Goal: Information Seeking & Learning: Learn about a topic

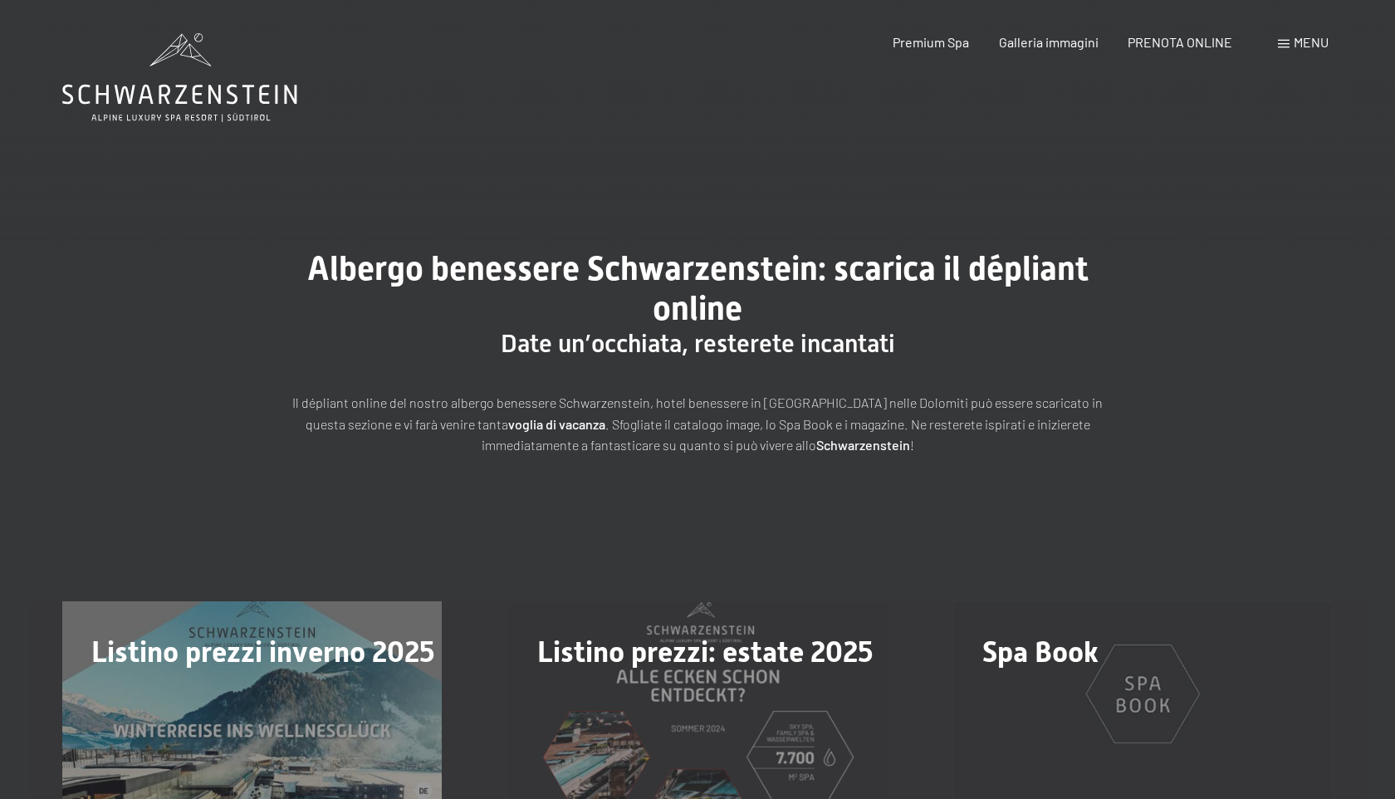
click at [1285, 44] on span at bounding box center [1284, 44] width 12 height 8
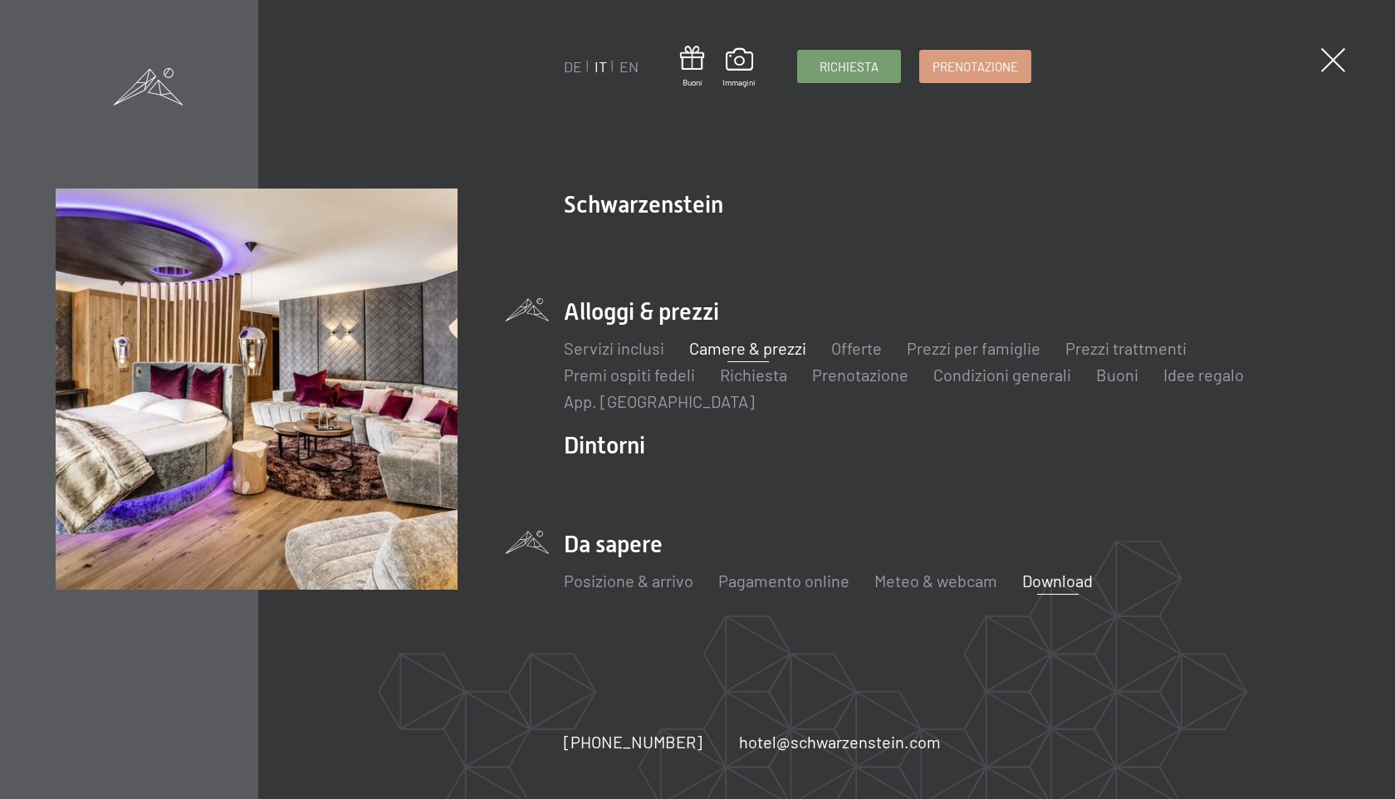
click at [739, 345] on link "Camere & prezzi" at bounding box center [747, 348] width 117 height 20
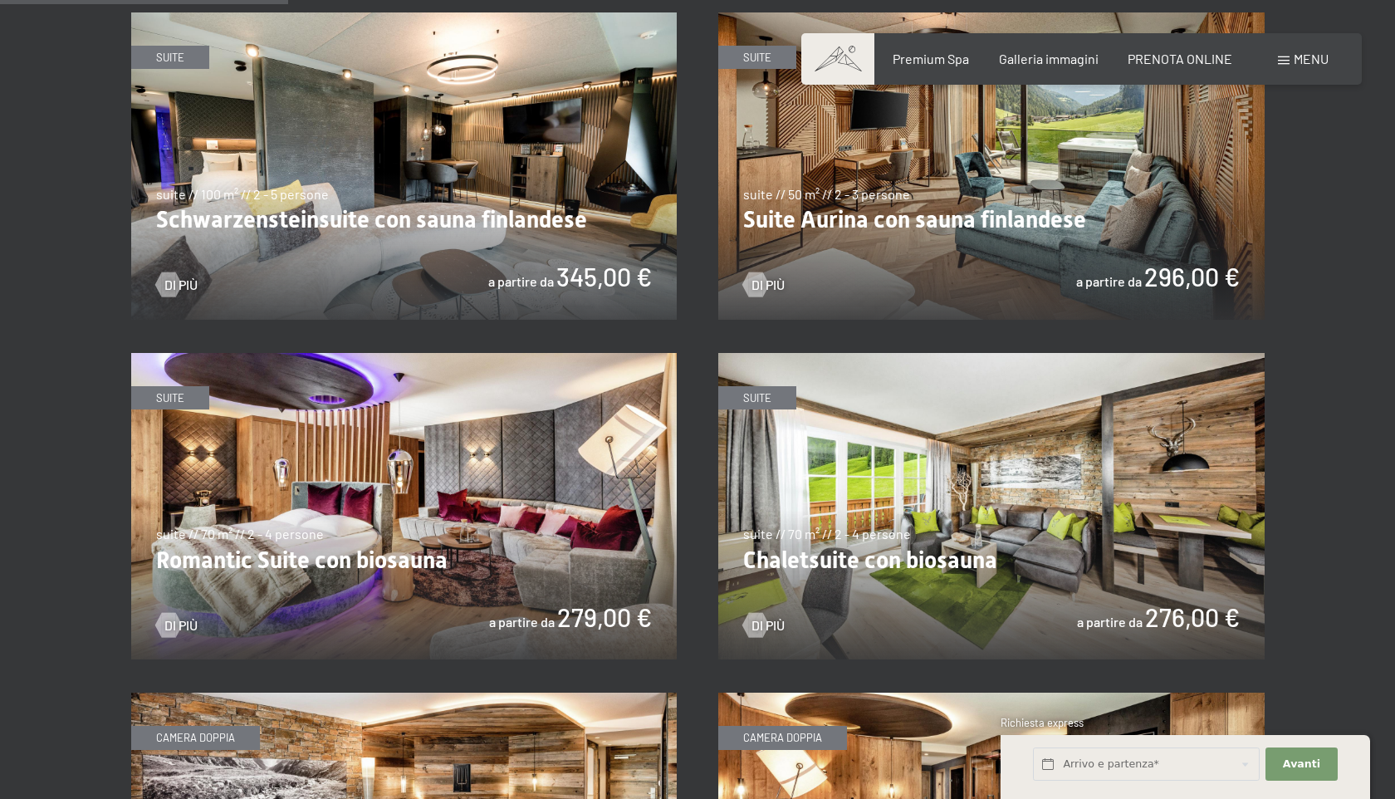
scroll to position [1078, 0]
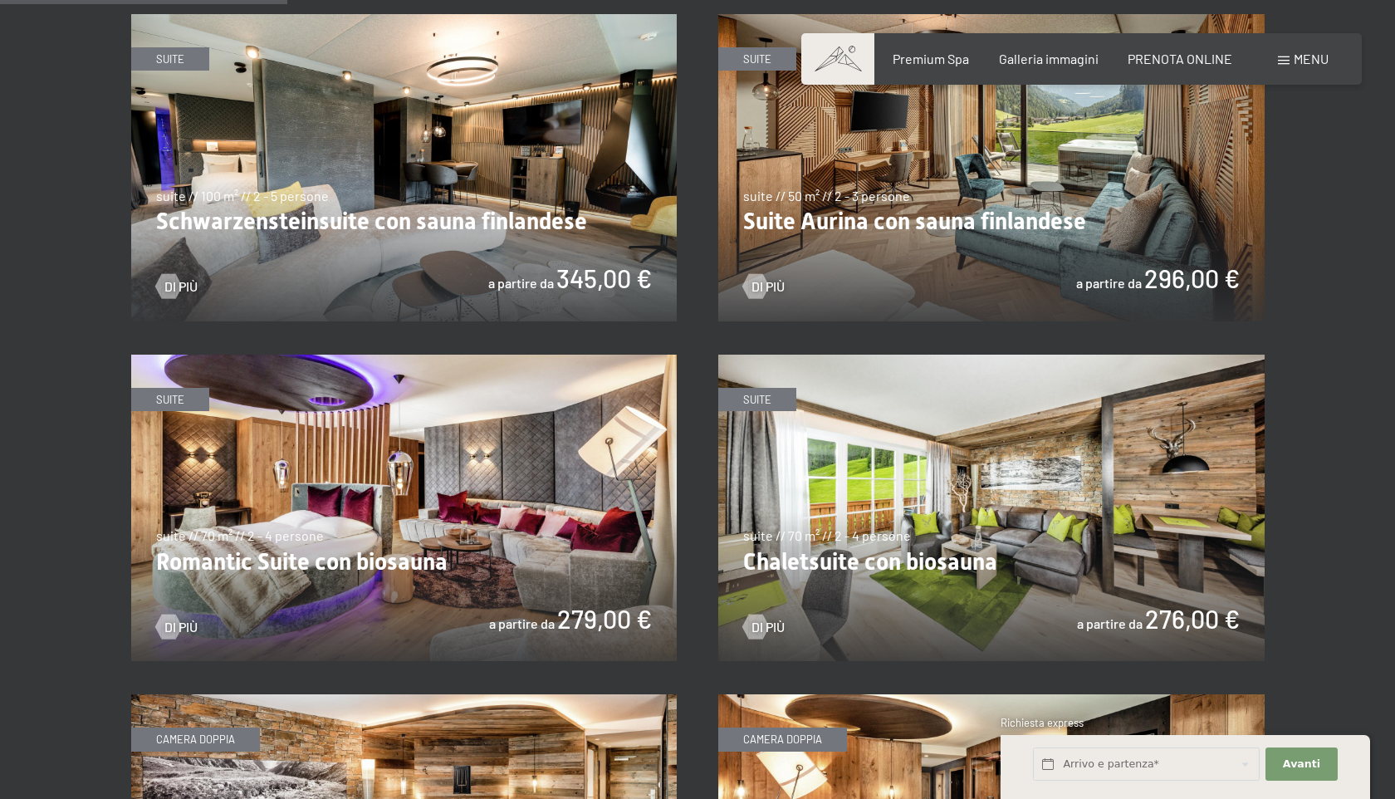
click at [475, 144] on img at bounding box center [404, 167] width 546 height 307
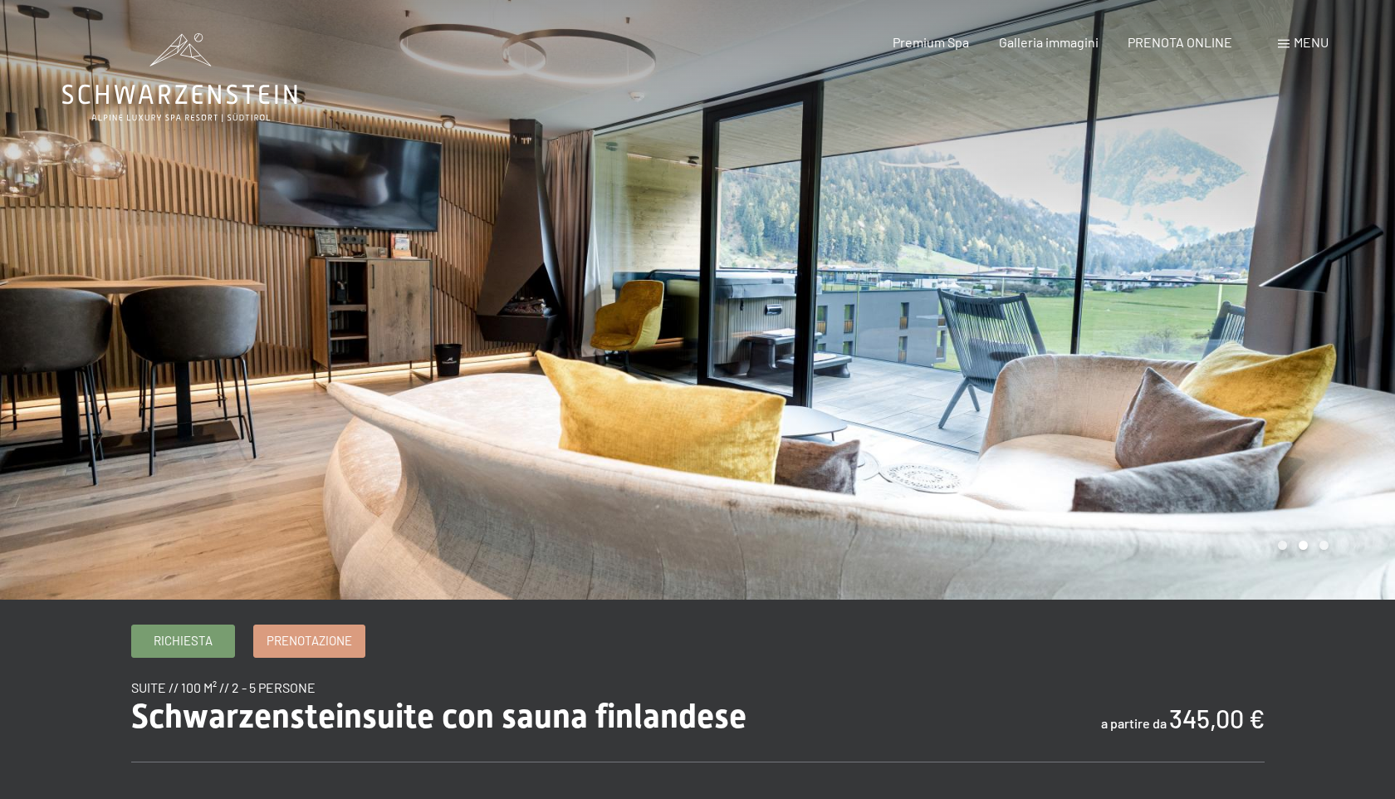
click at [1204, 339] on div at bounding box center [1047, 300] width 698 height 600
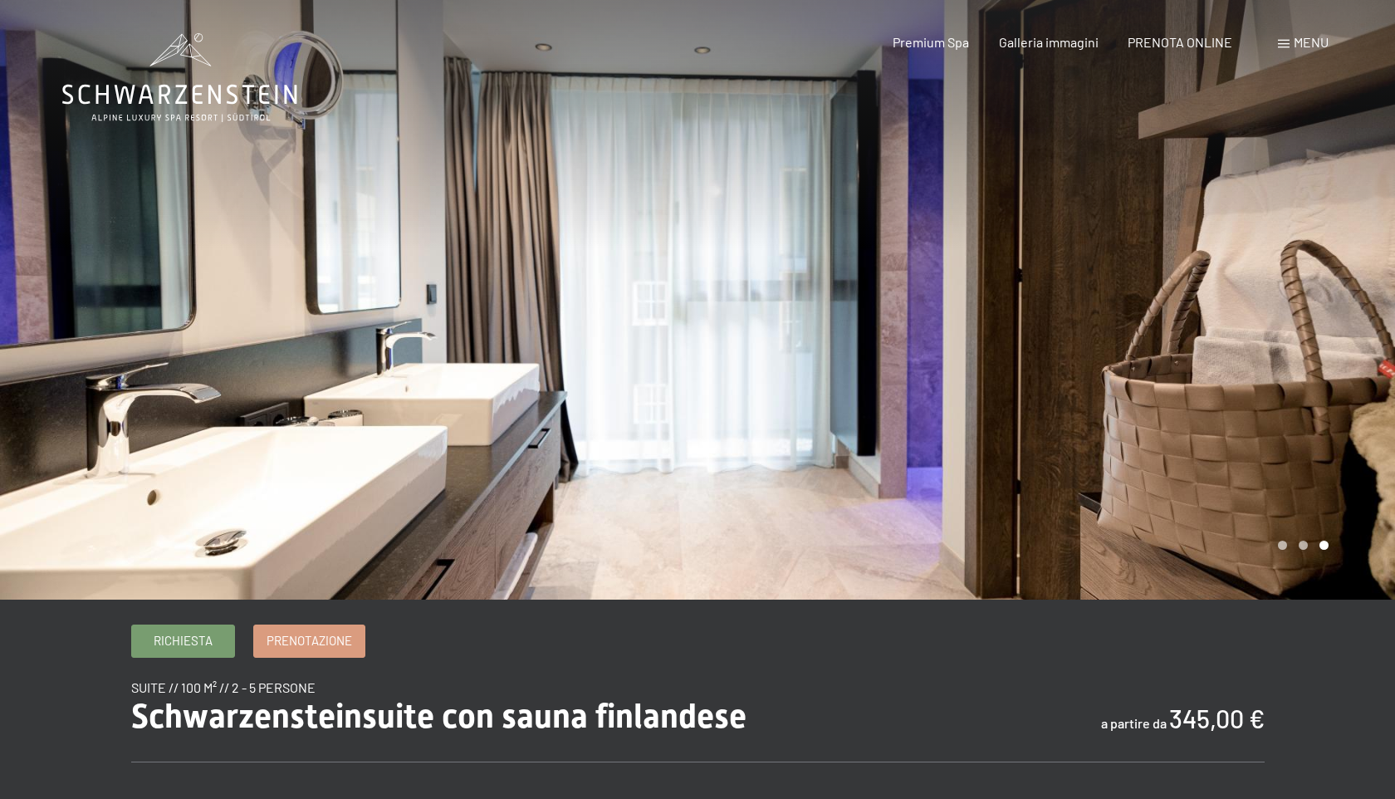
click at [1204, 339] on div at bounding box center [1047, 300] width 698 height 600
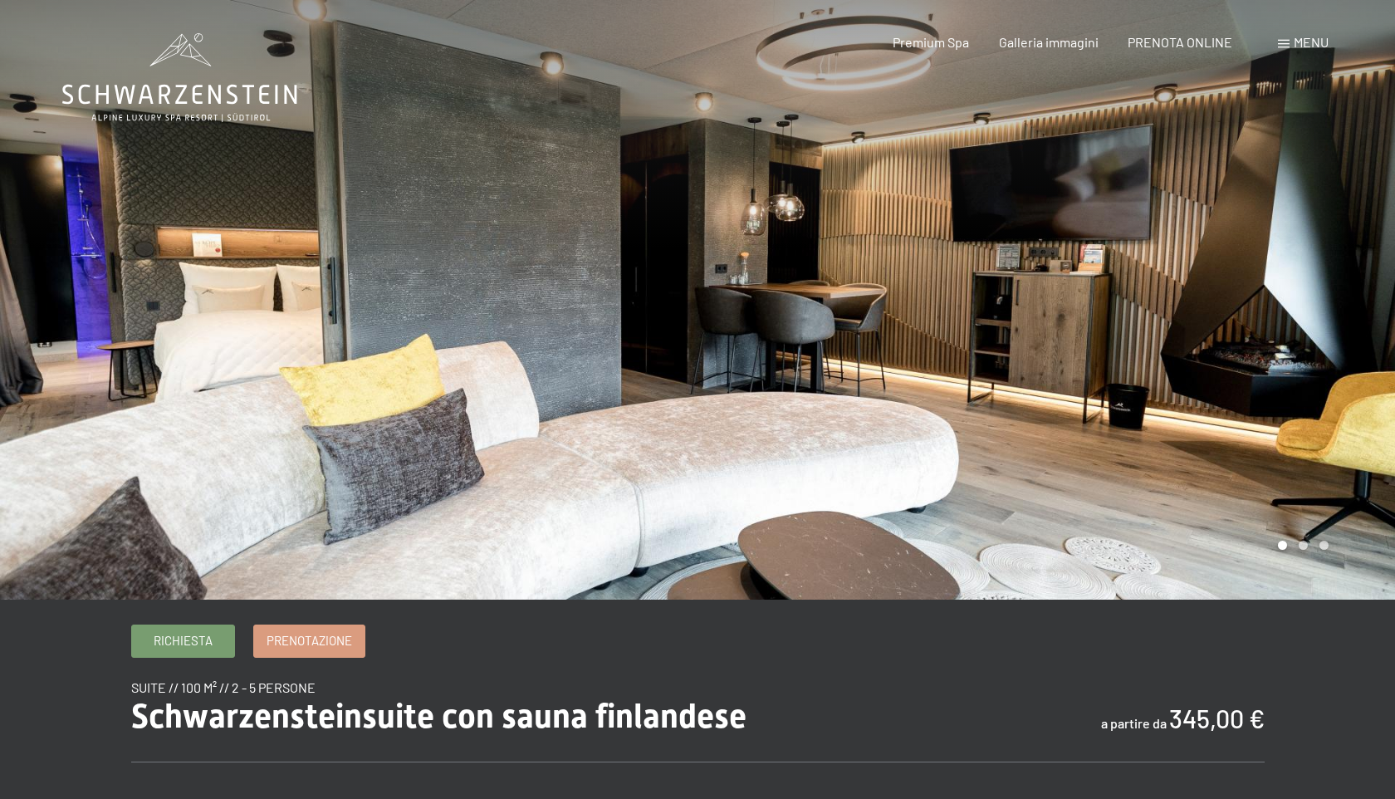
click at [1204, 339] on div at bounding box center [1047, 300] width 698 height 600
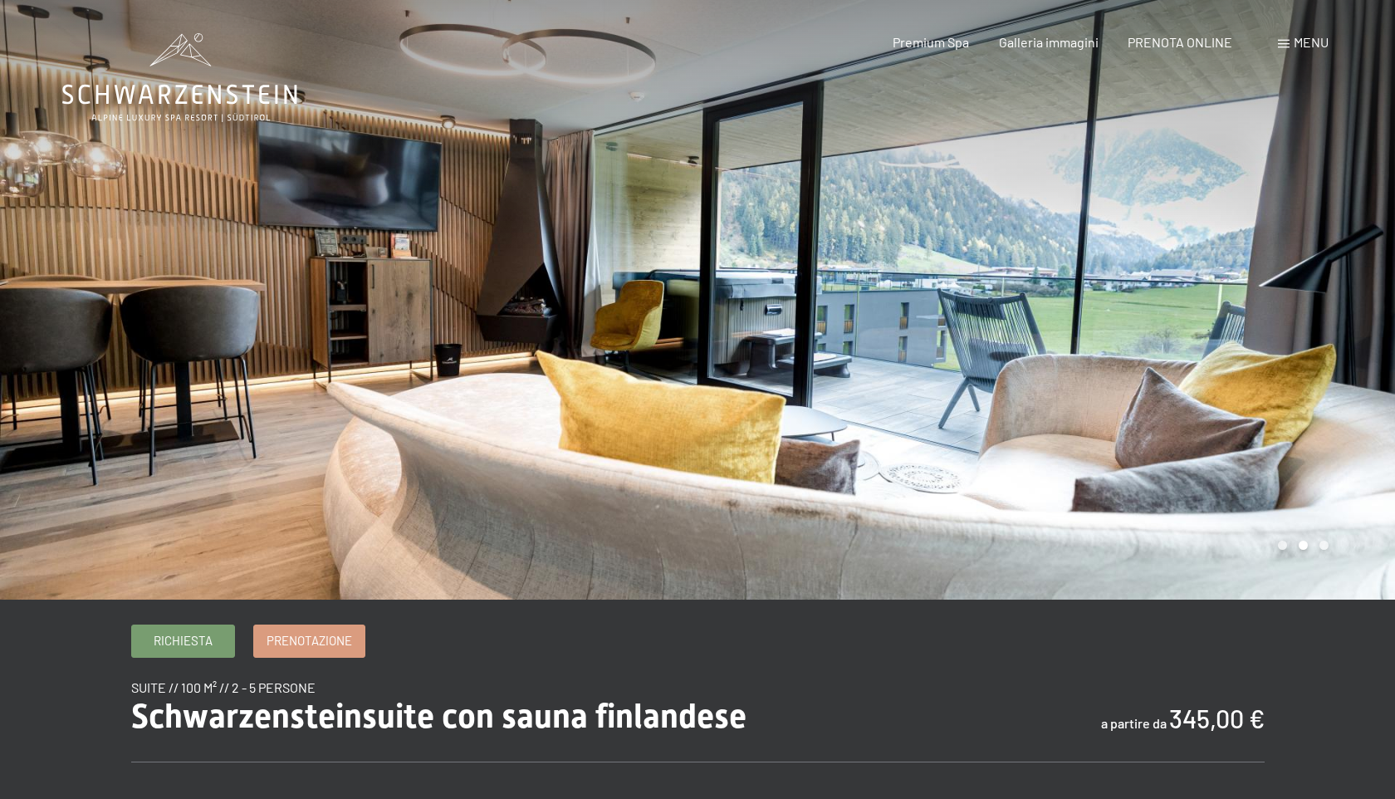
click at [1204, 339] on div at bounding box center [1047, 300] width 698 height 600
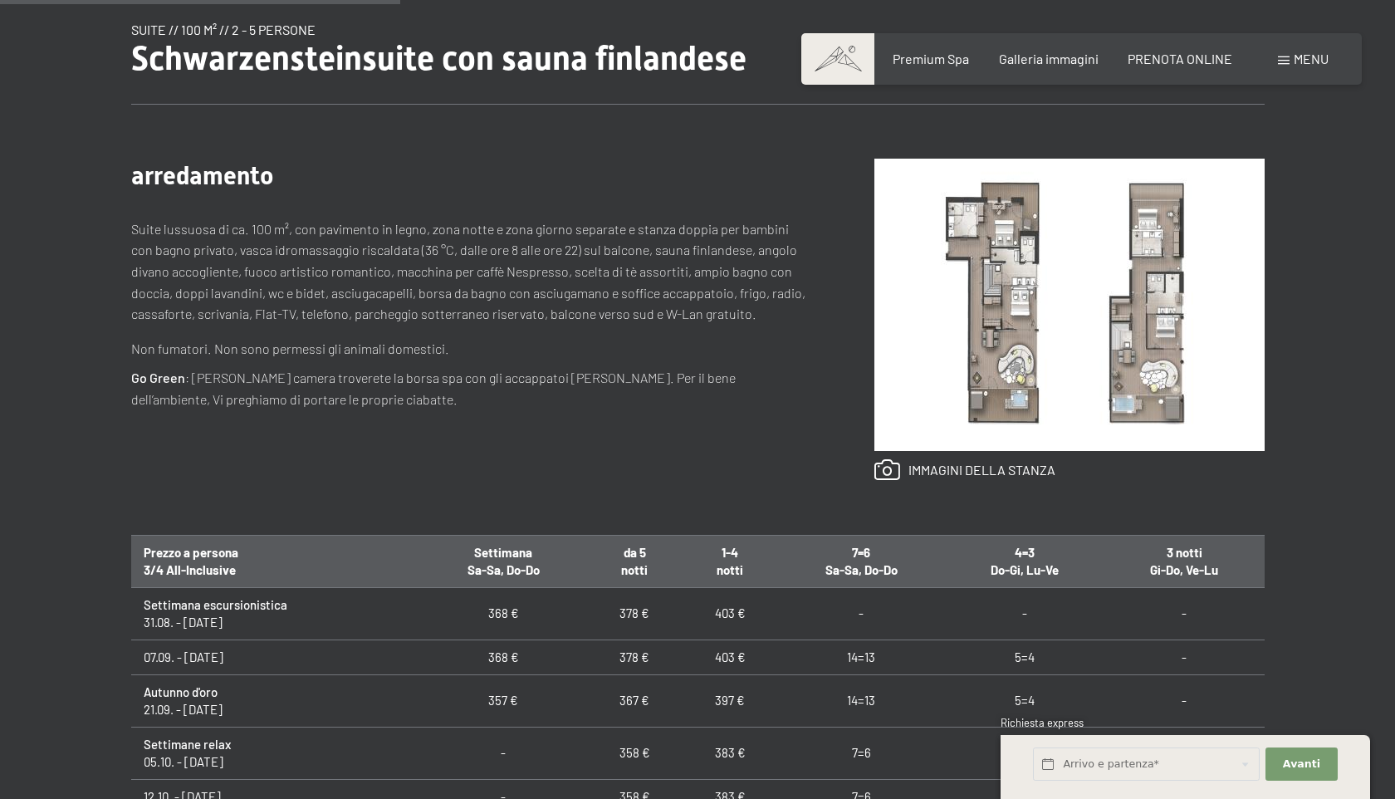
scroll to position [660, 0]
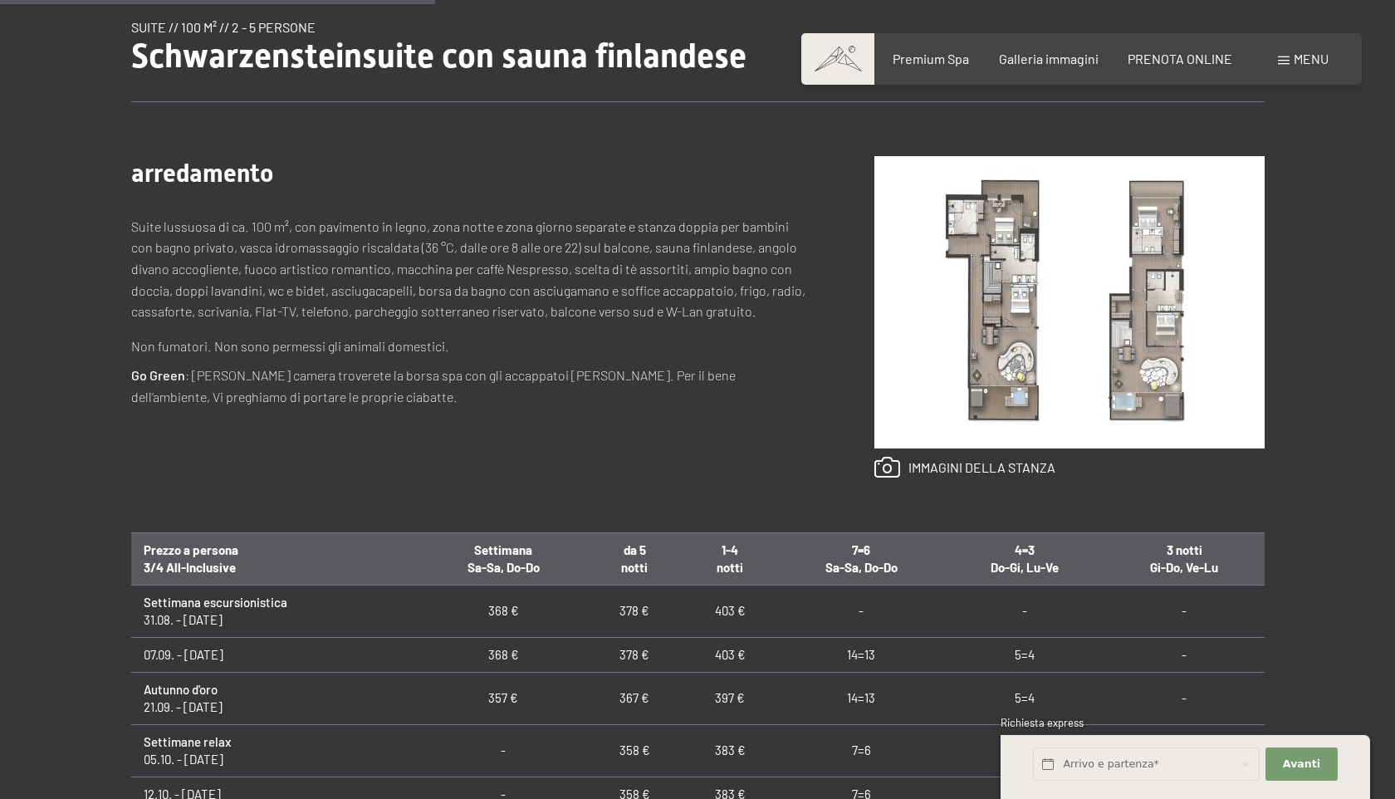
click at [977, 292] on img at bounding box center [1069, 302] width 390 height 292
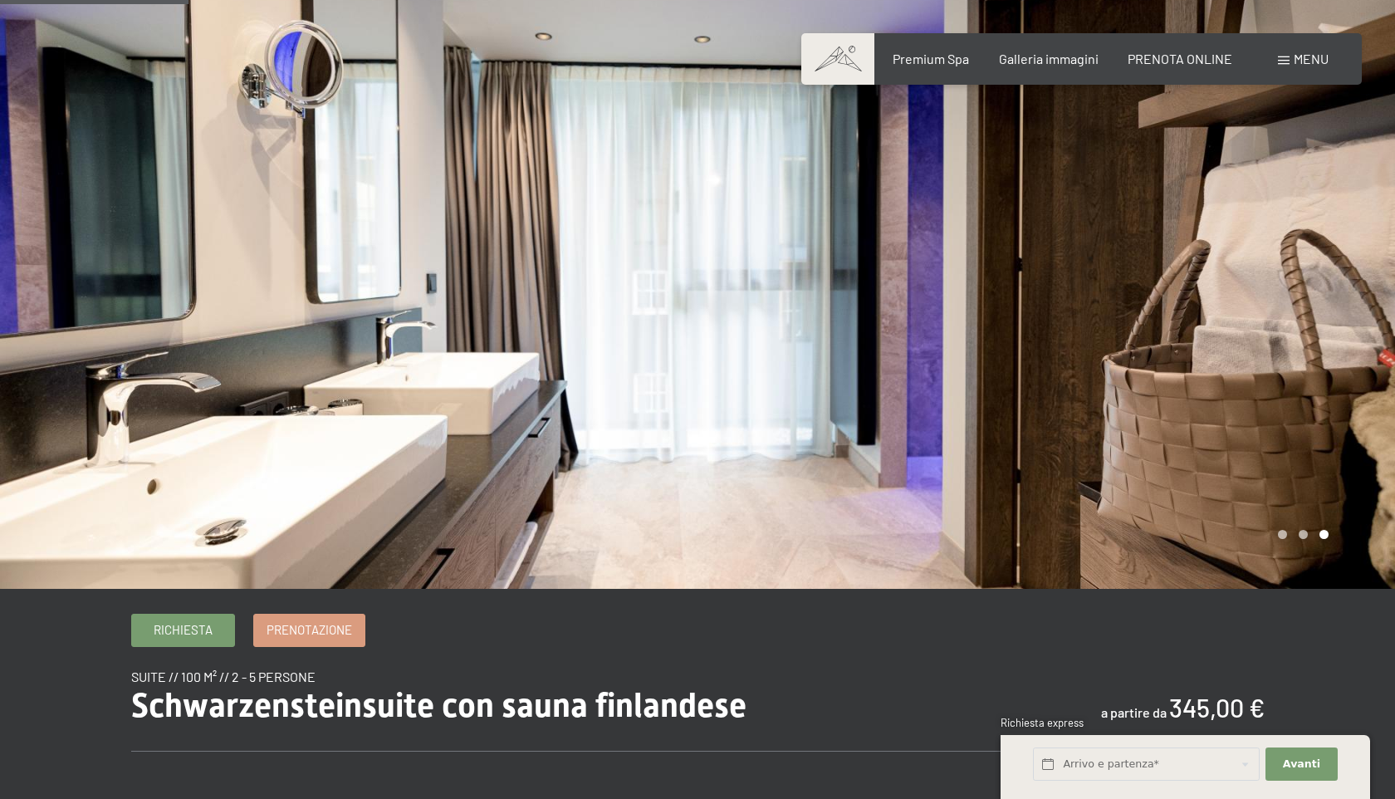
scroll to position [0, 0]
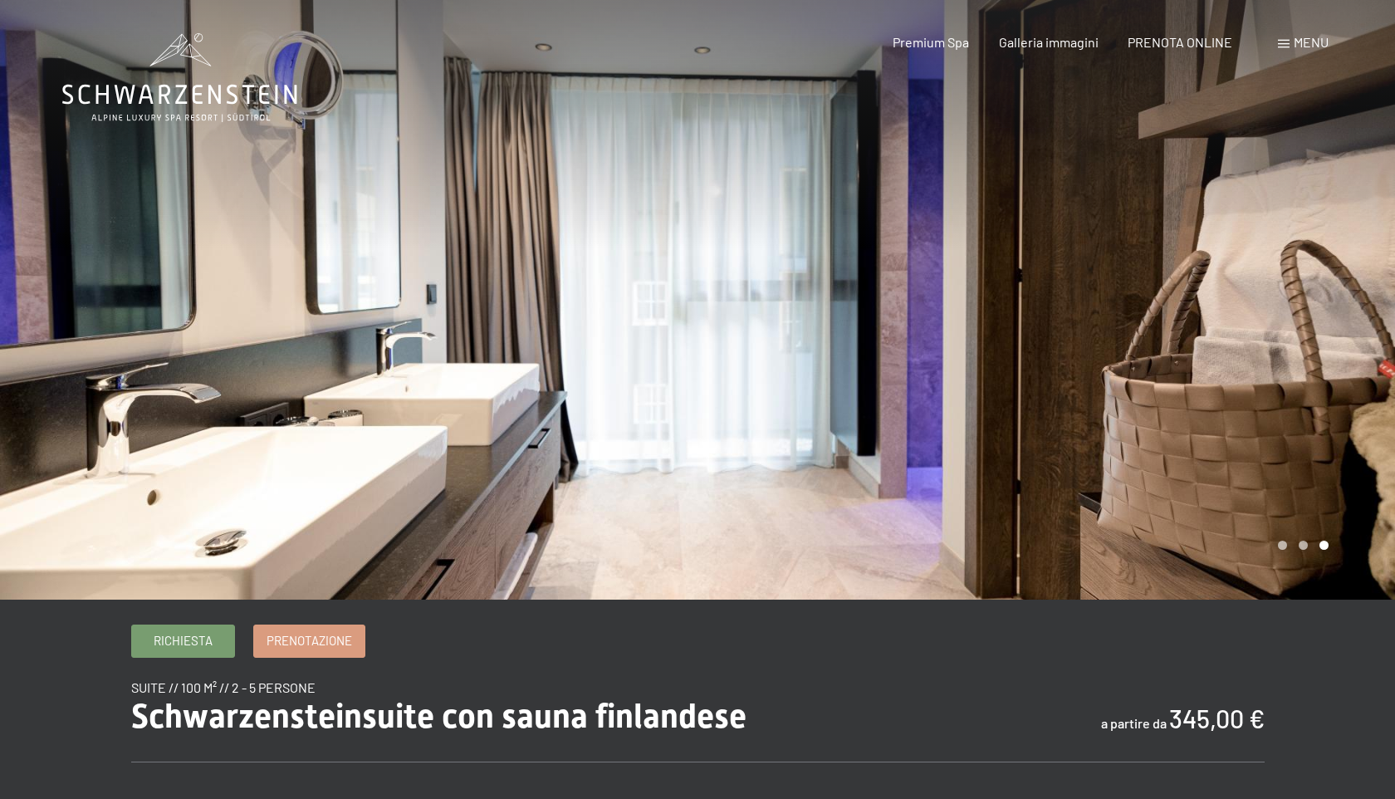
click at [186, 77] on icon at bounding box center [179, 77] width 235 height 89
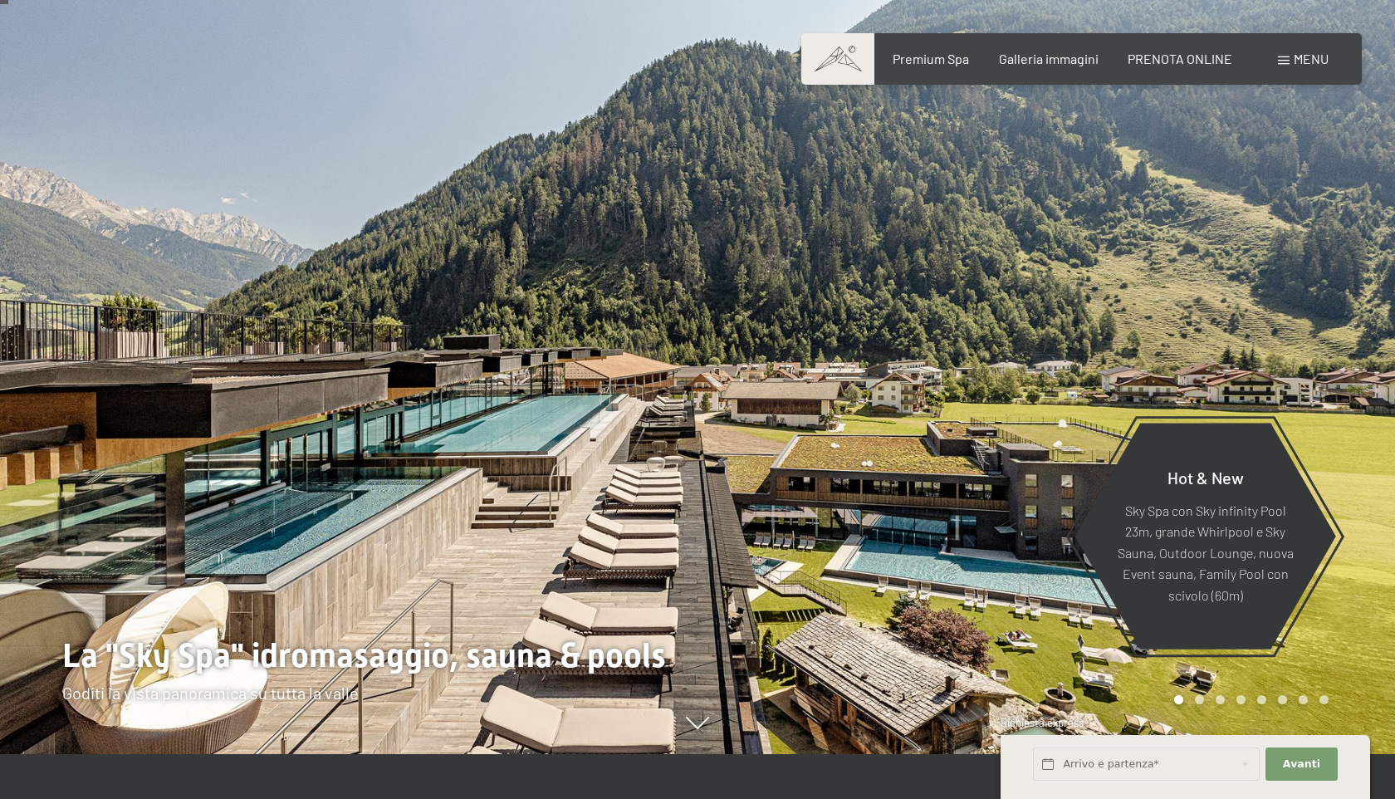
scroll to position [43, 0]
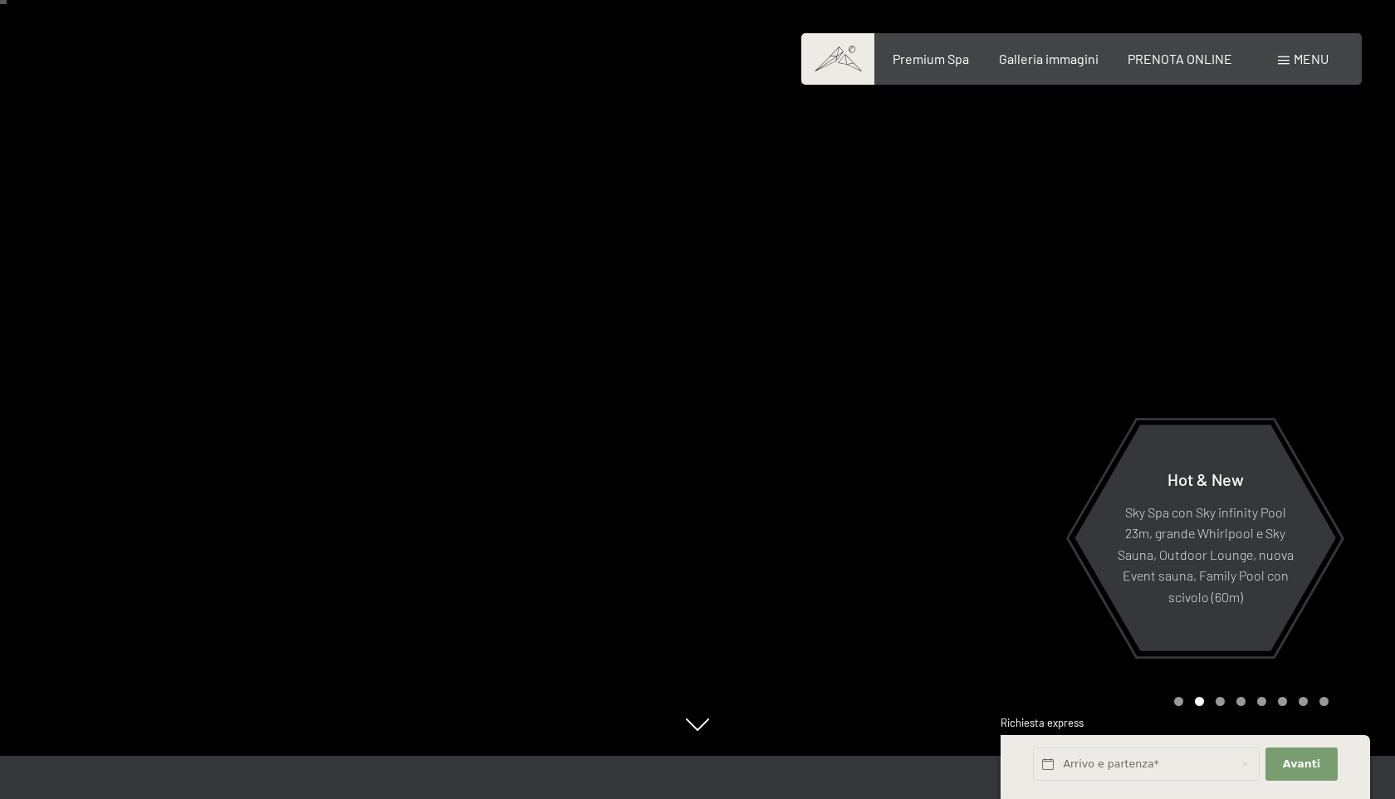
click at [1093, 315] on div at bounding box center [1047, 356] width 698 height 799
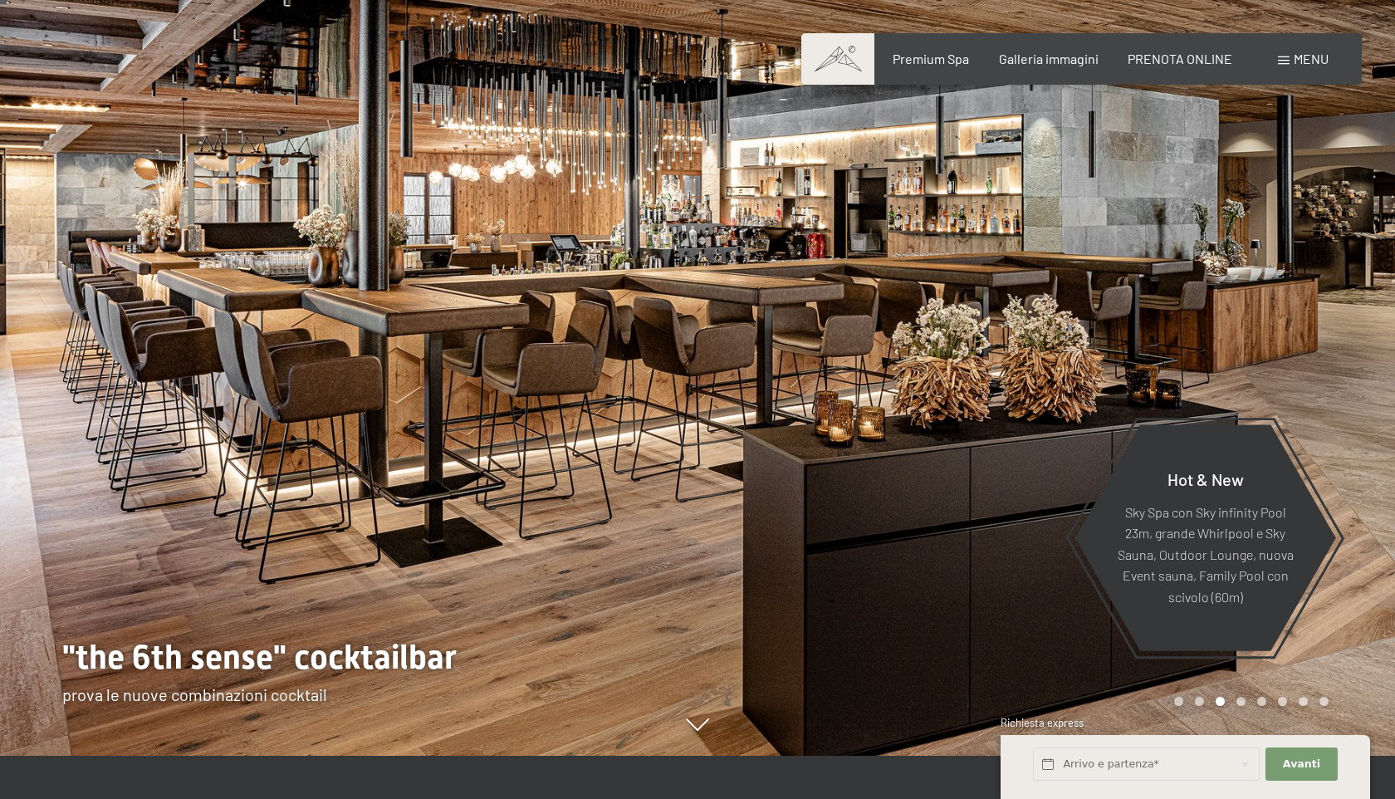
click at [1093, 315] on div at bounding box center [1047, 356] width 698 height 799
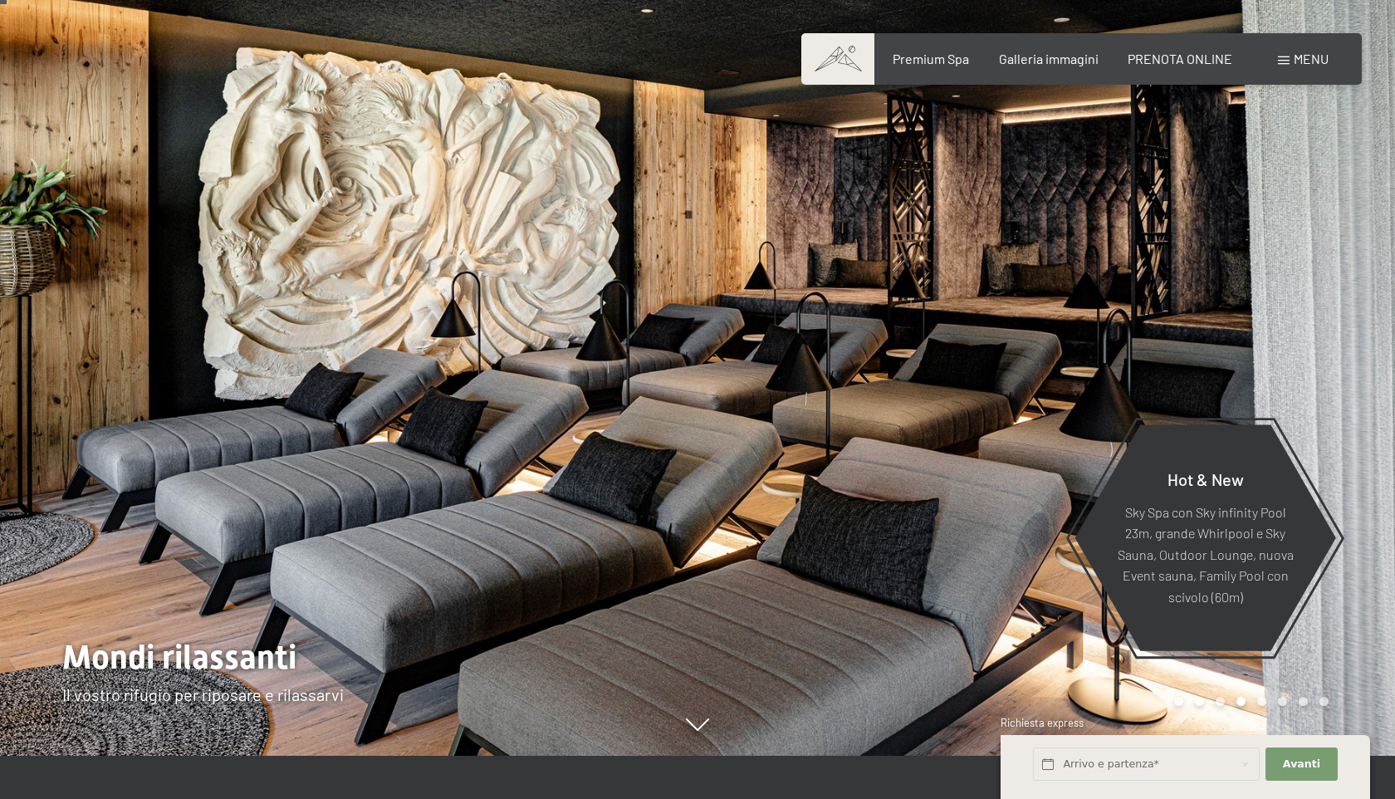
click at [1151, 313] on div at bounding box center [1047, 356] width 698 height 799
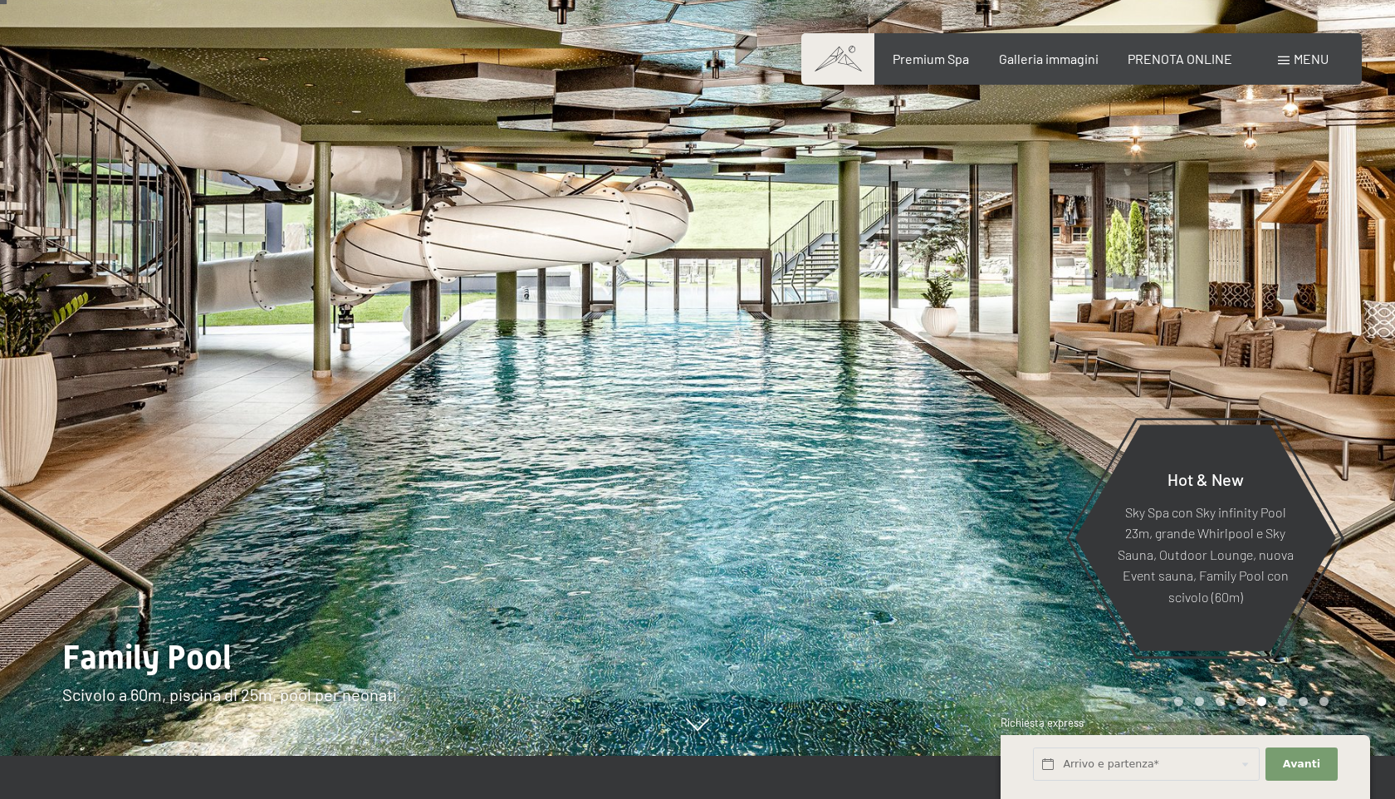
click at [104, 311] on div at bounding box center [349, 356] width 698 height 799
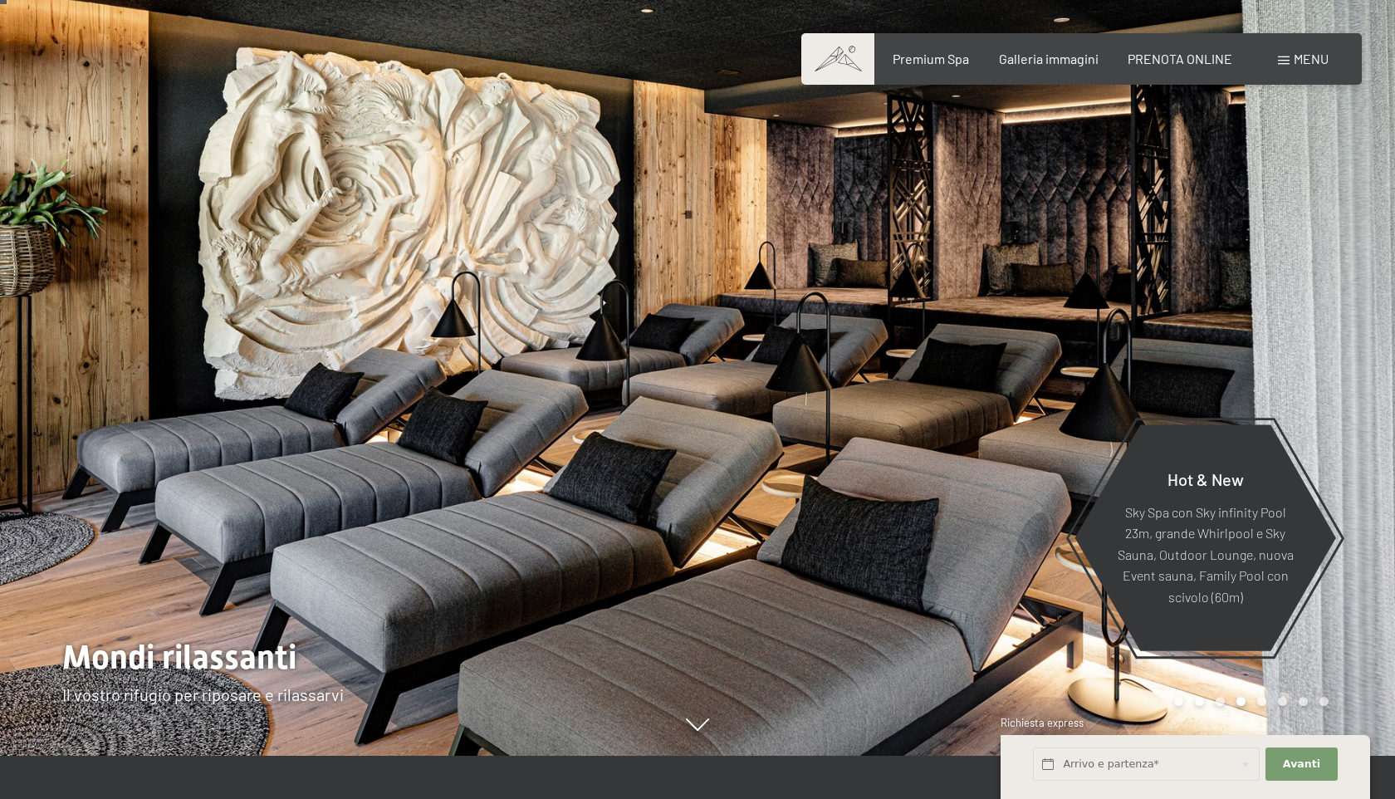
click at [1137, 314] on div at bounding box center [1047, 356] width 698 height 799
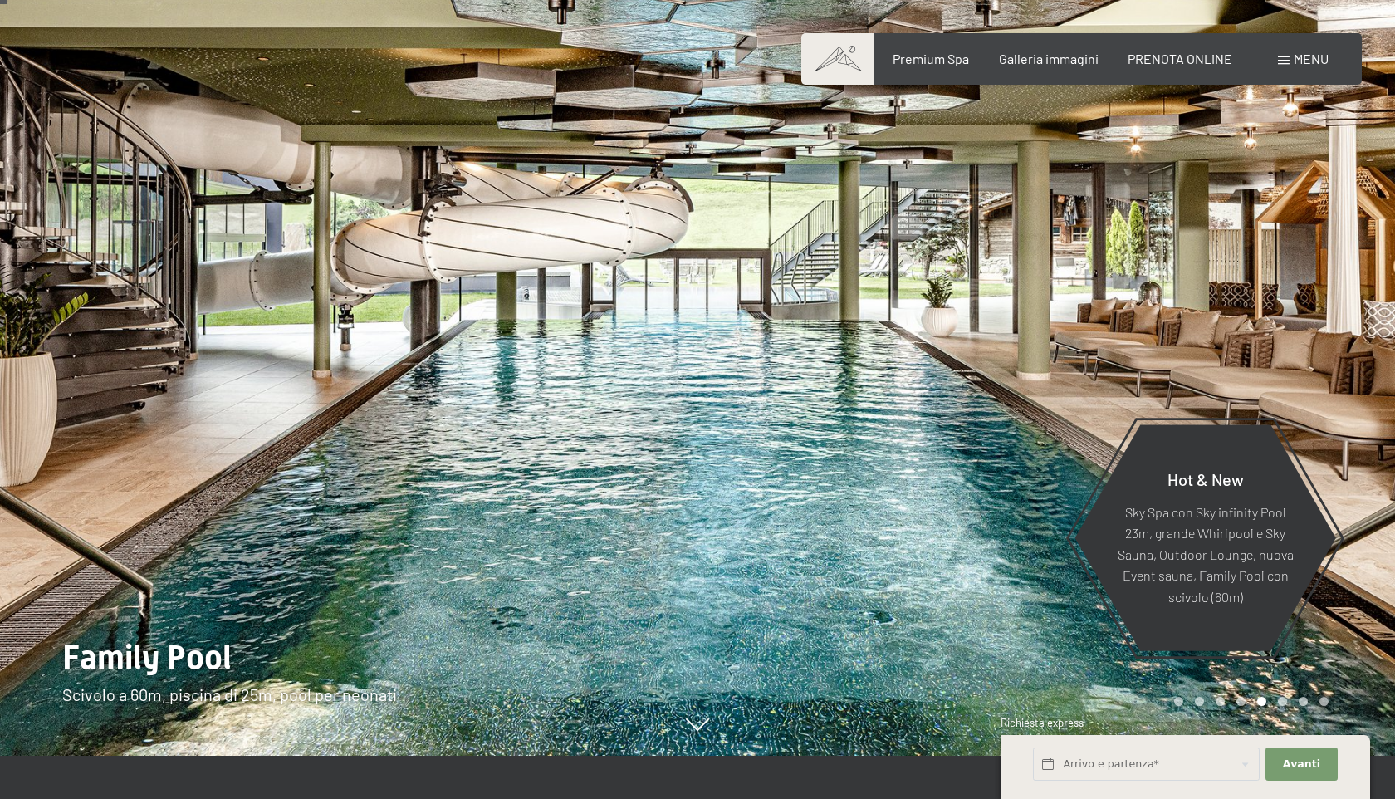
click at [1137, 314] on div at bounding box center [1047, 356] width 698 height 799
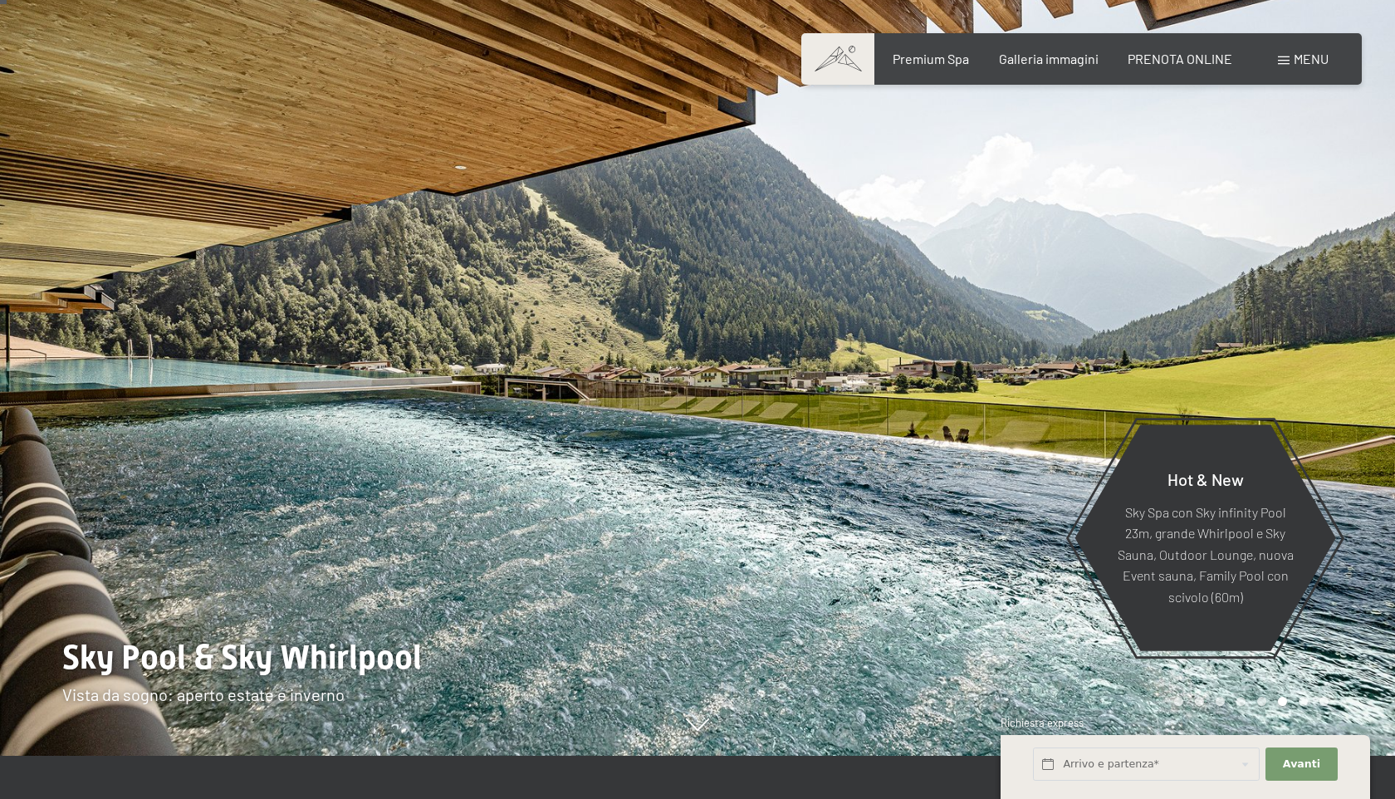
click at [1137, 314] on div at bounding box center [1047, 356] width 698 height 799
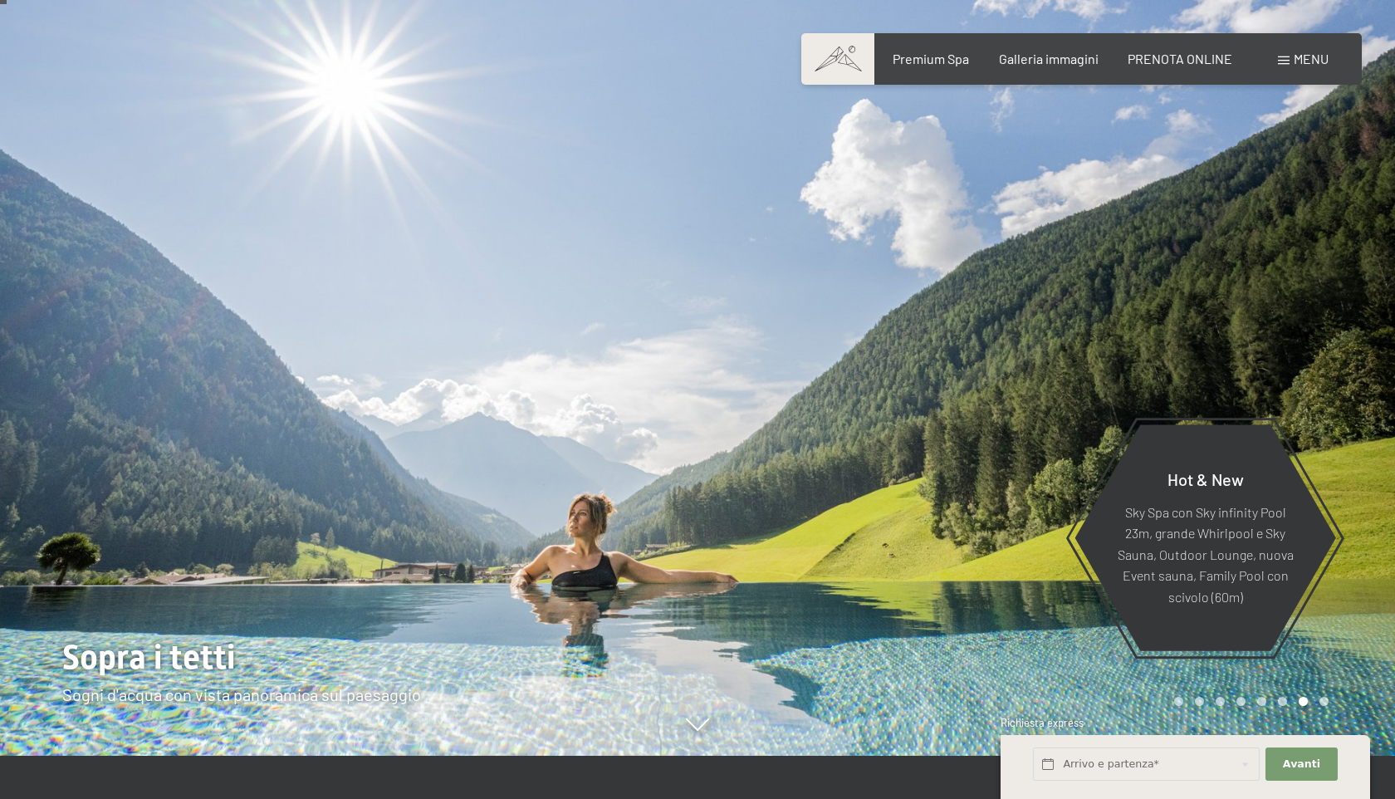
click at [1137, 314] on div at bounding box center [1047, 356] width 698 height 799
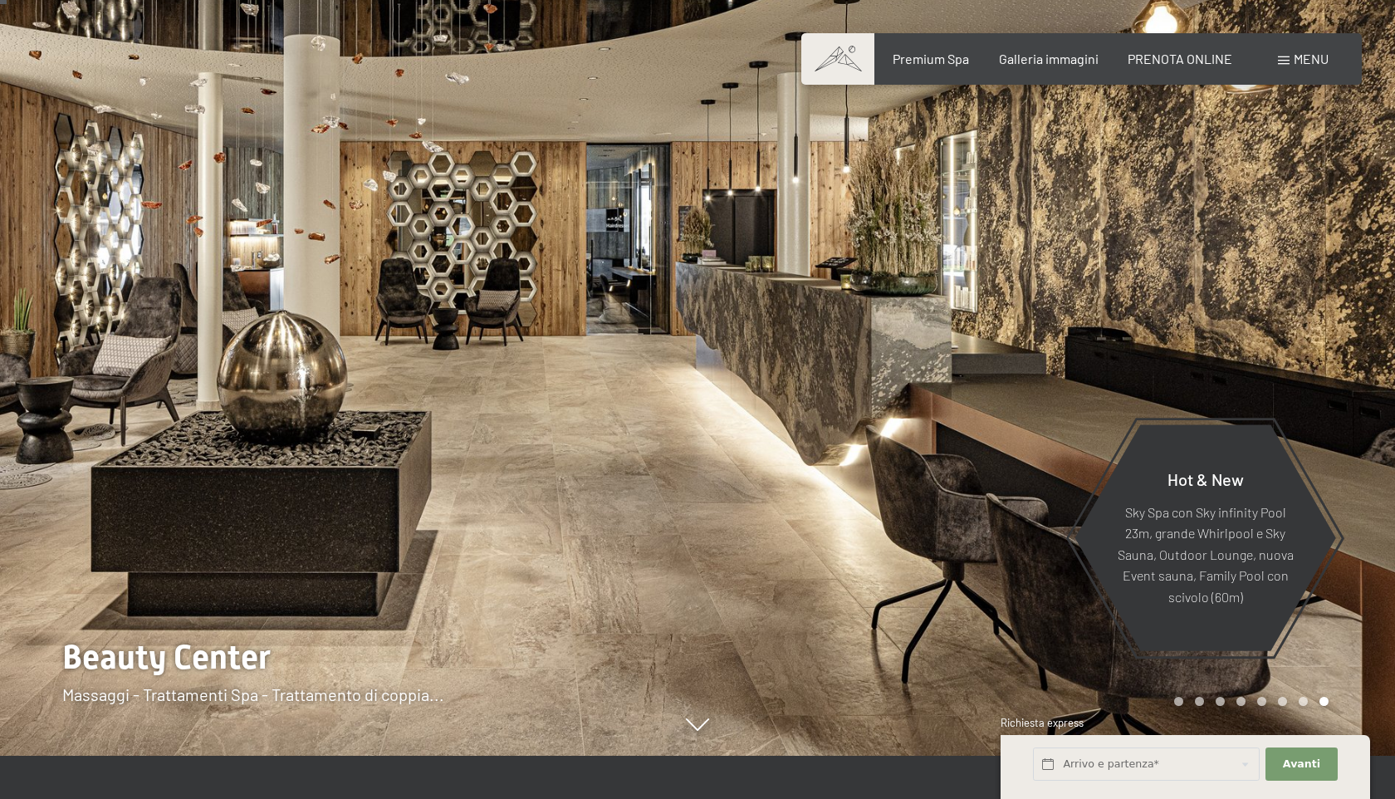
click at [1137, 314] on div at bounding box center [1047, 356] width 698 height 799
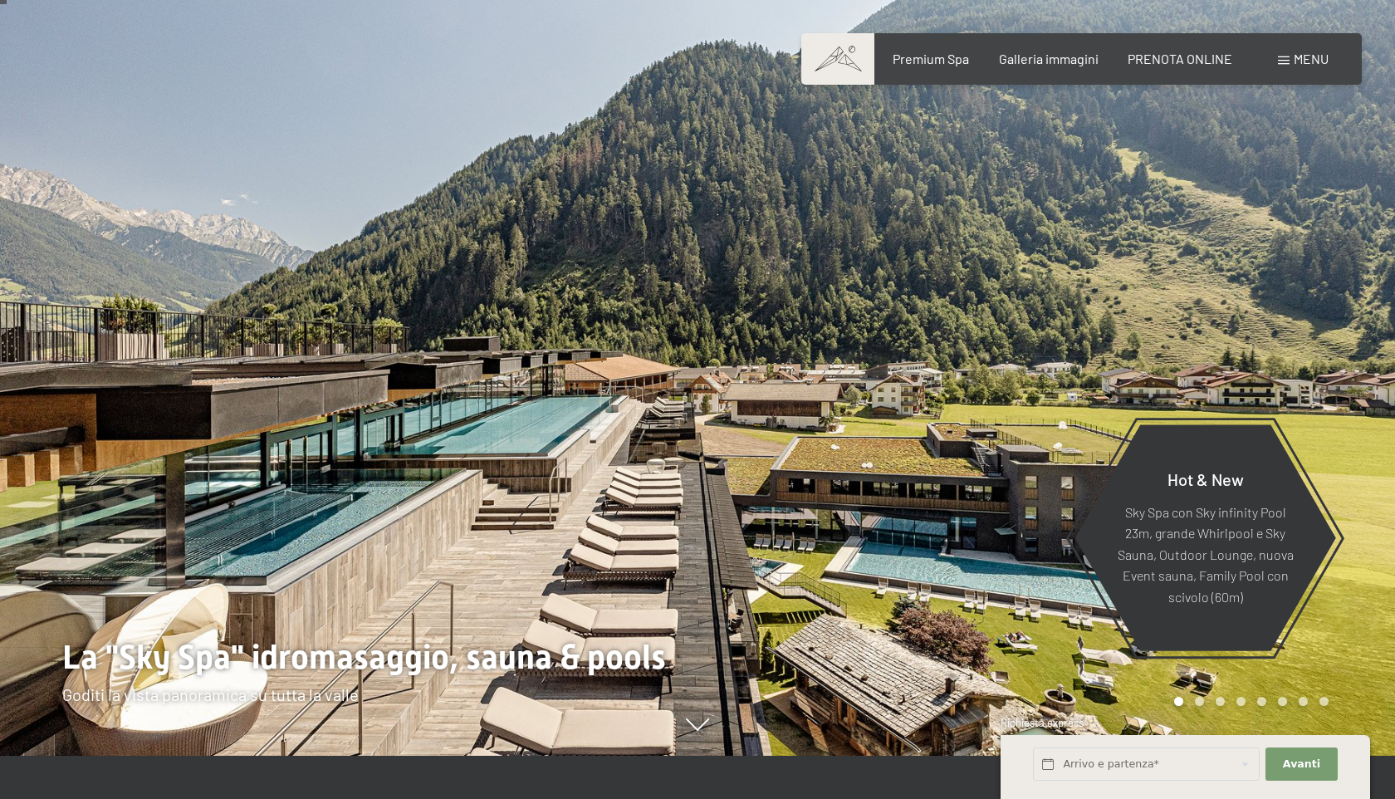
click at [1137, 314] on div at bounding box center [1047, 356] width 698 height 799
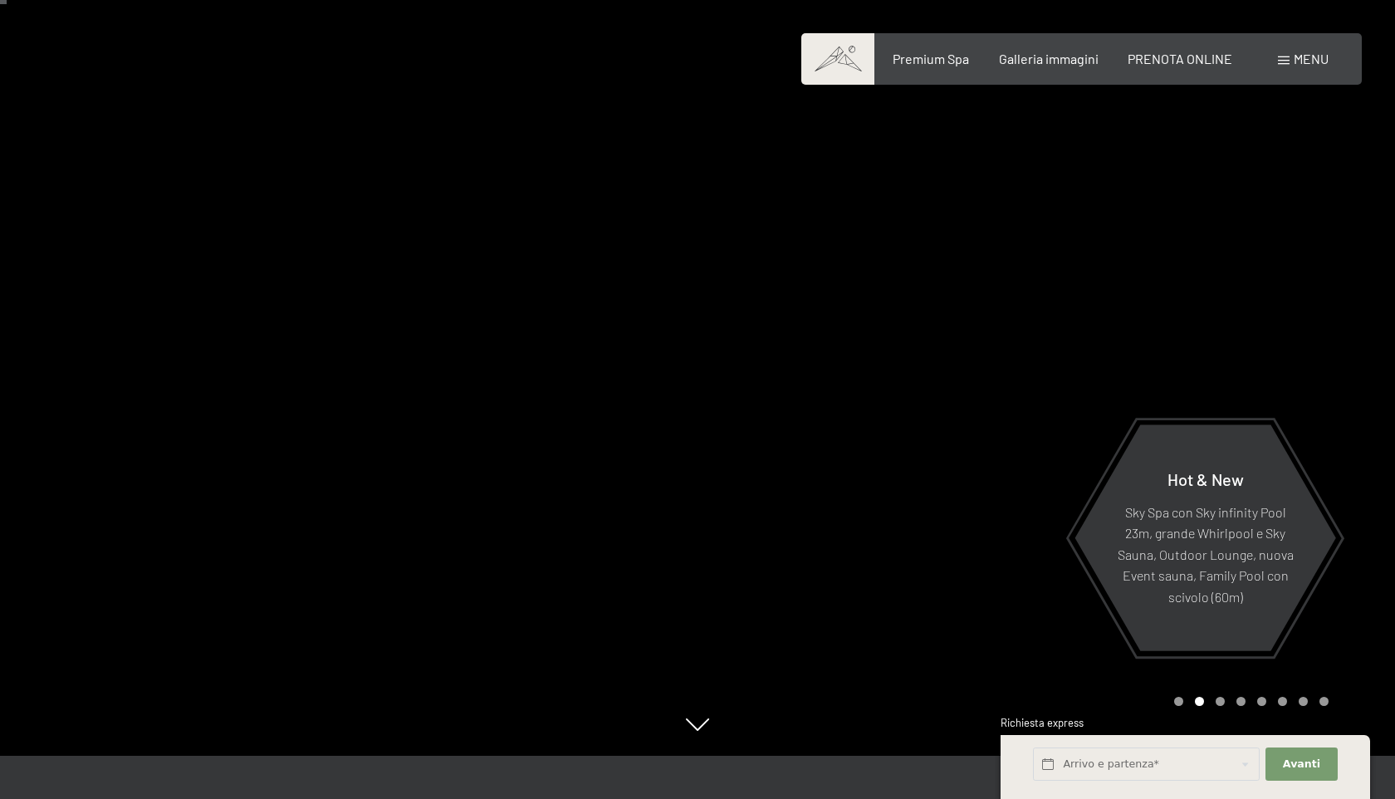
click at [1137, 314] on div at bounding box center [1047, 356] width 698 height 799
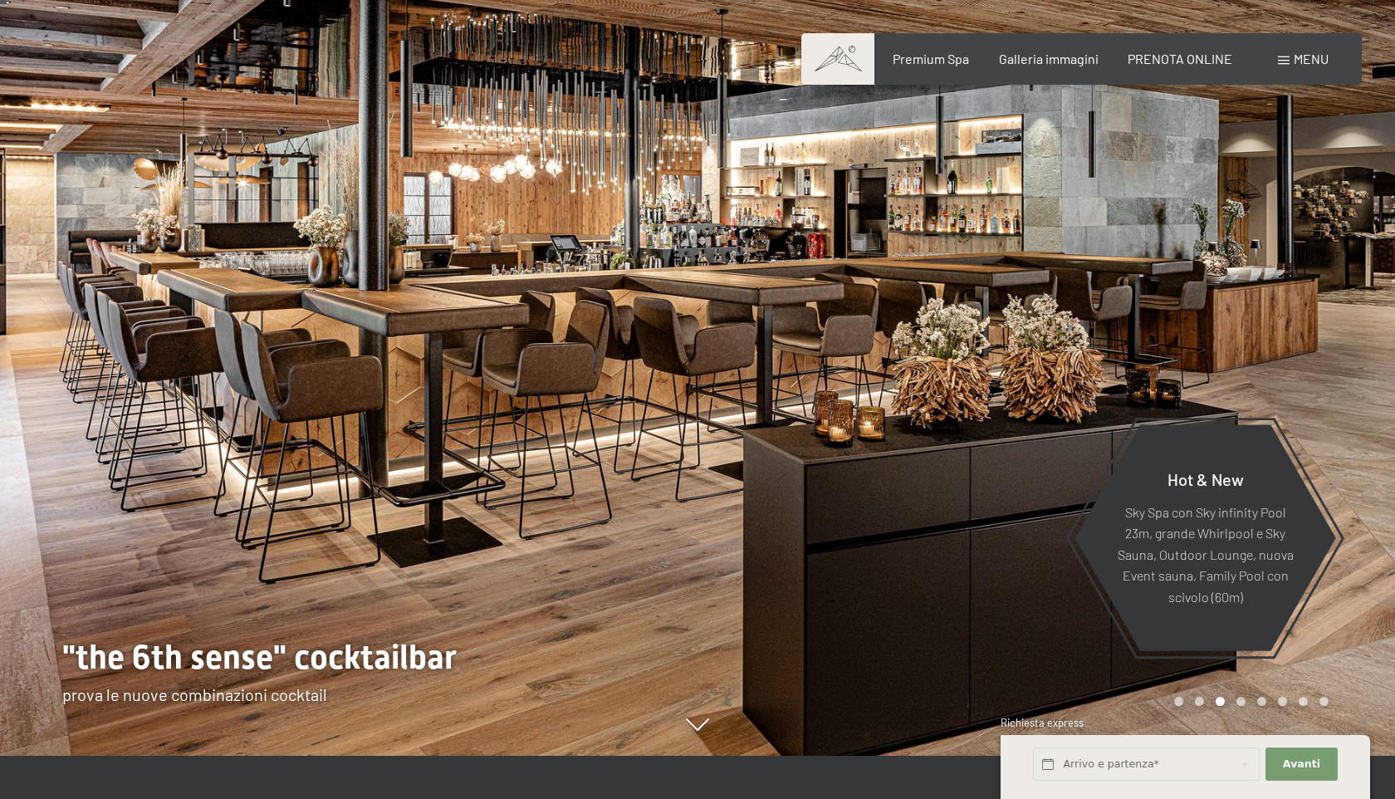
click at [1137, 314] on div at bounding box center [1047, 356] width 698 height 799
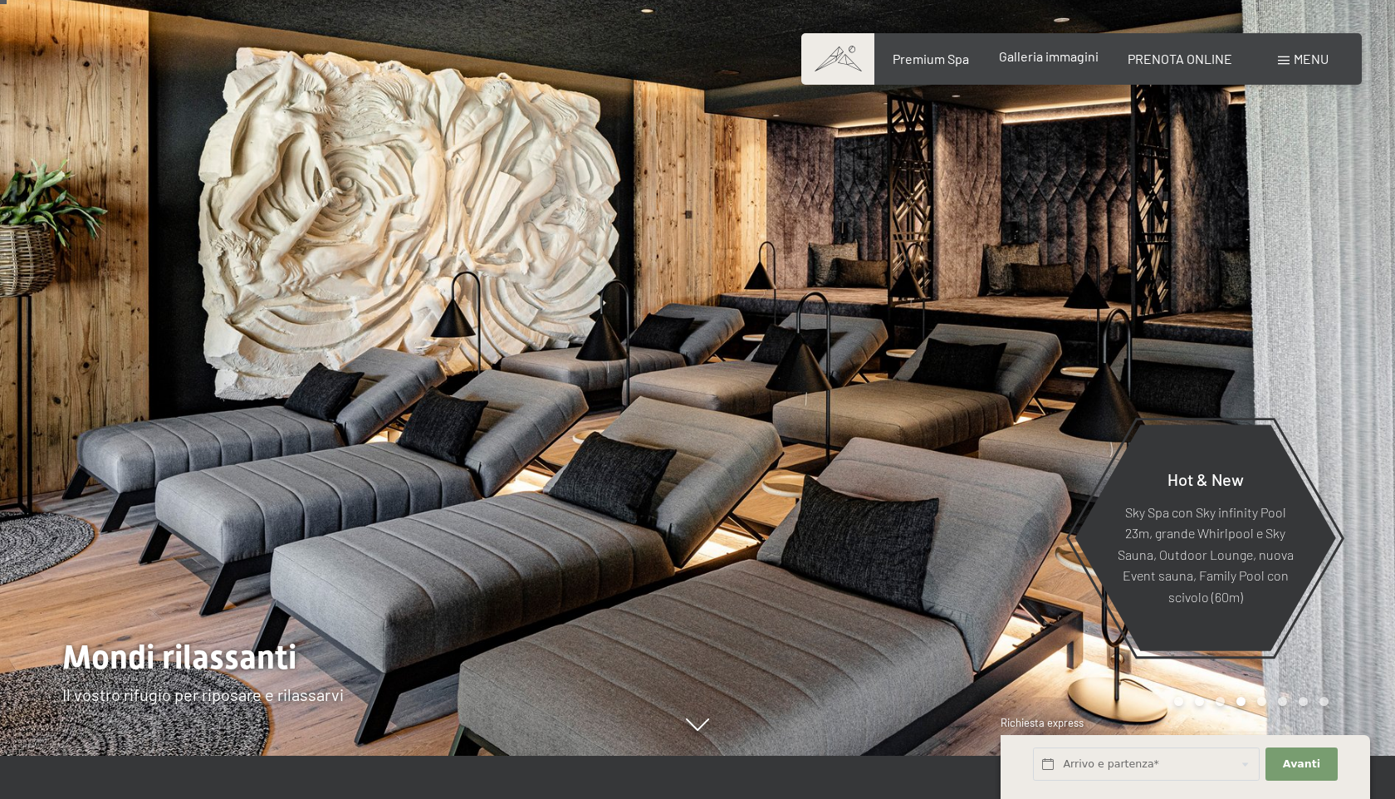
click at [1042, 58] on span "Galleria immagini" at bounding box center [1049, 56] width 100 height 16
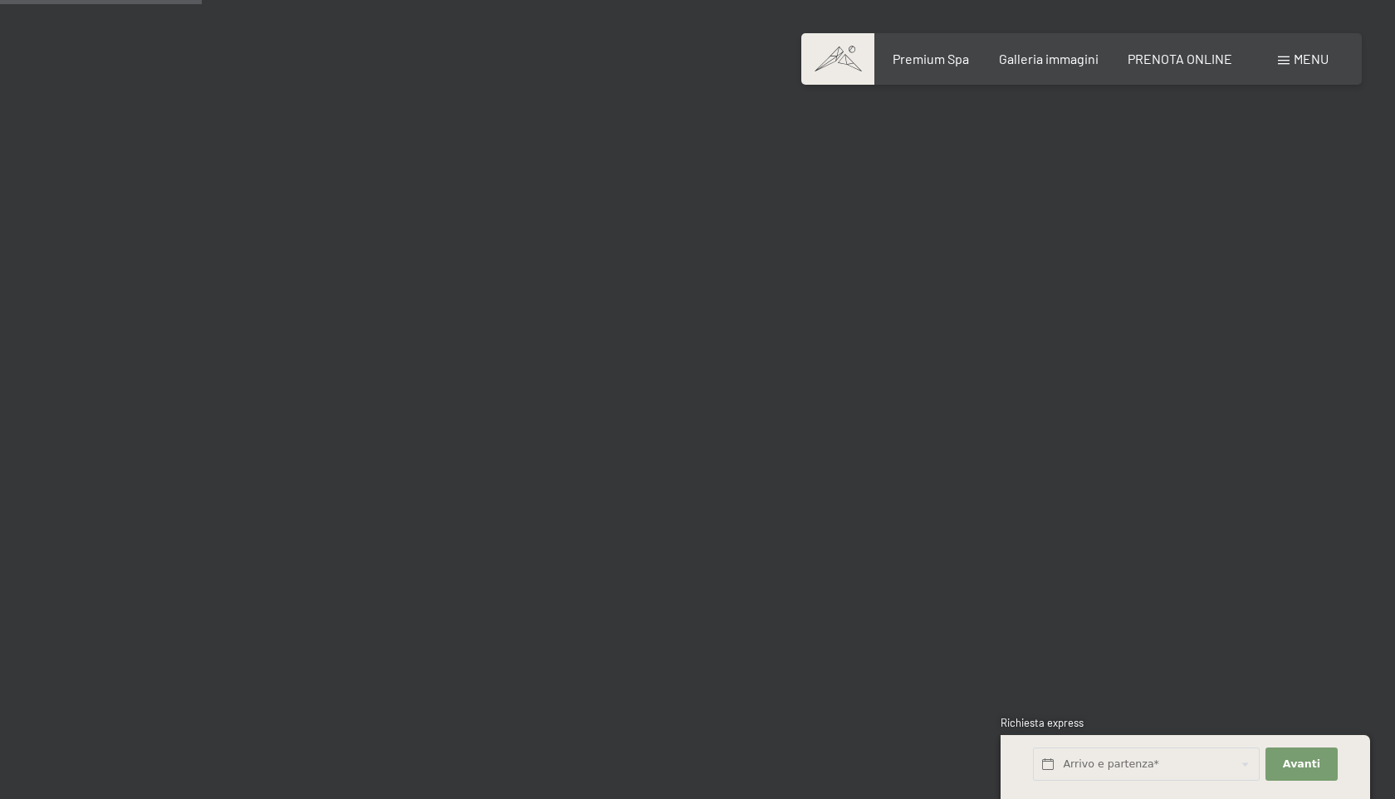
scroll to position [2883, 0]
